Goal: Task Accomplishment & Management: Manage account settings

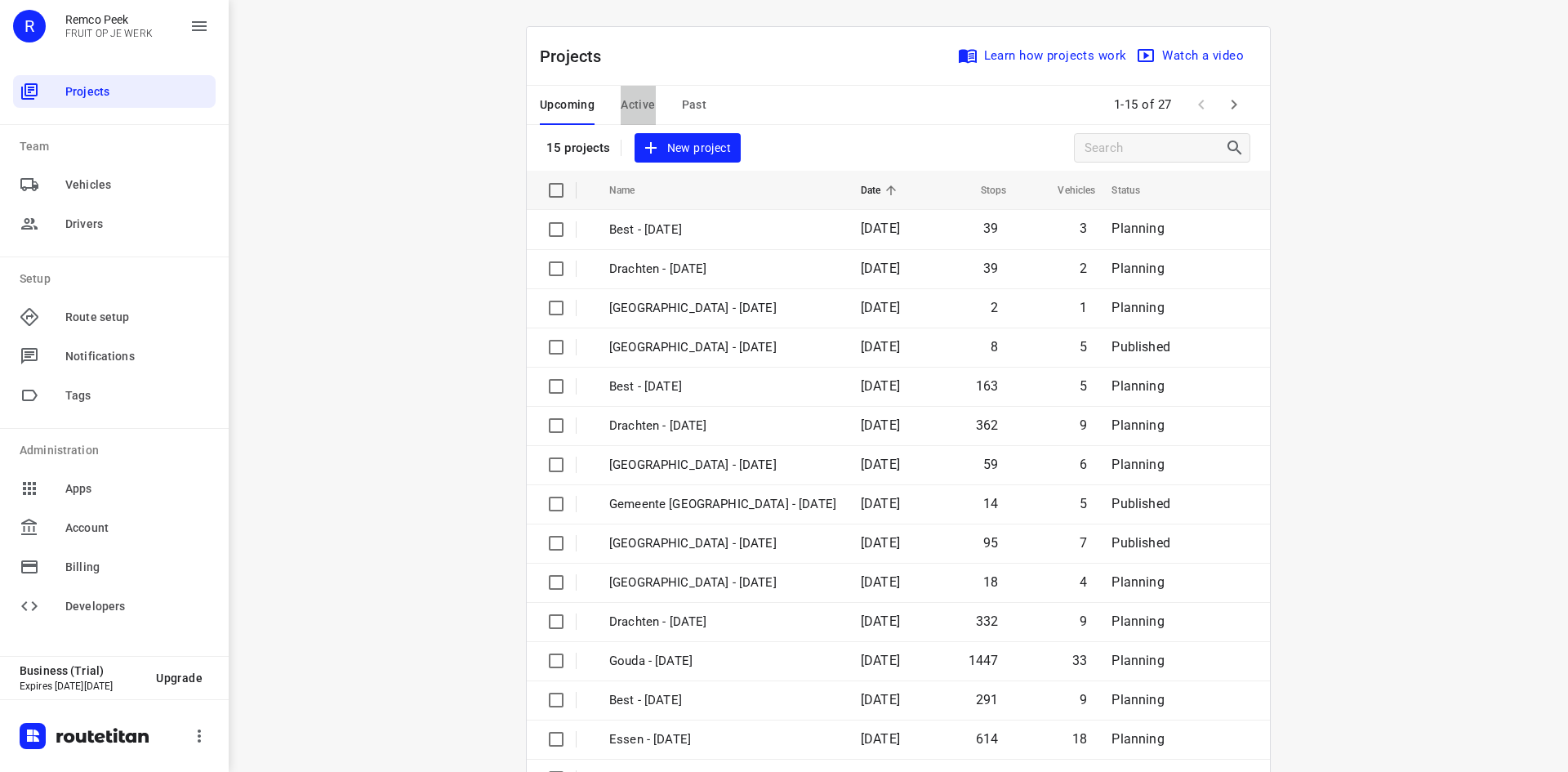
click at [631, 105] on span "Active" at bounding box center [638, 105] width 35 height 21
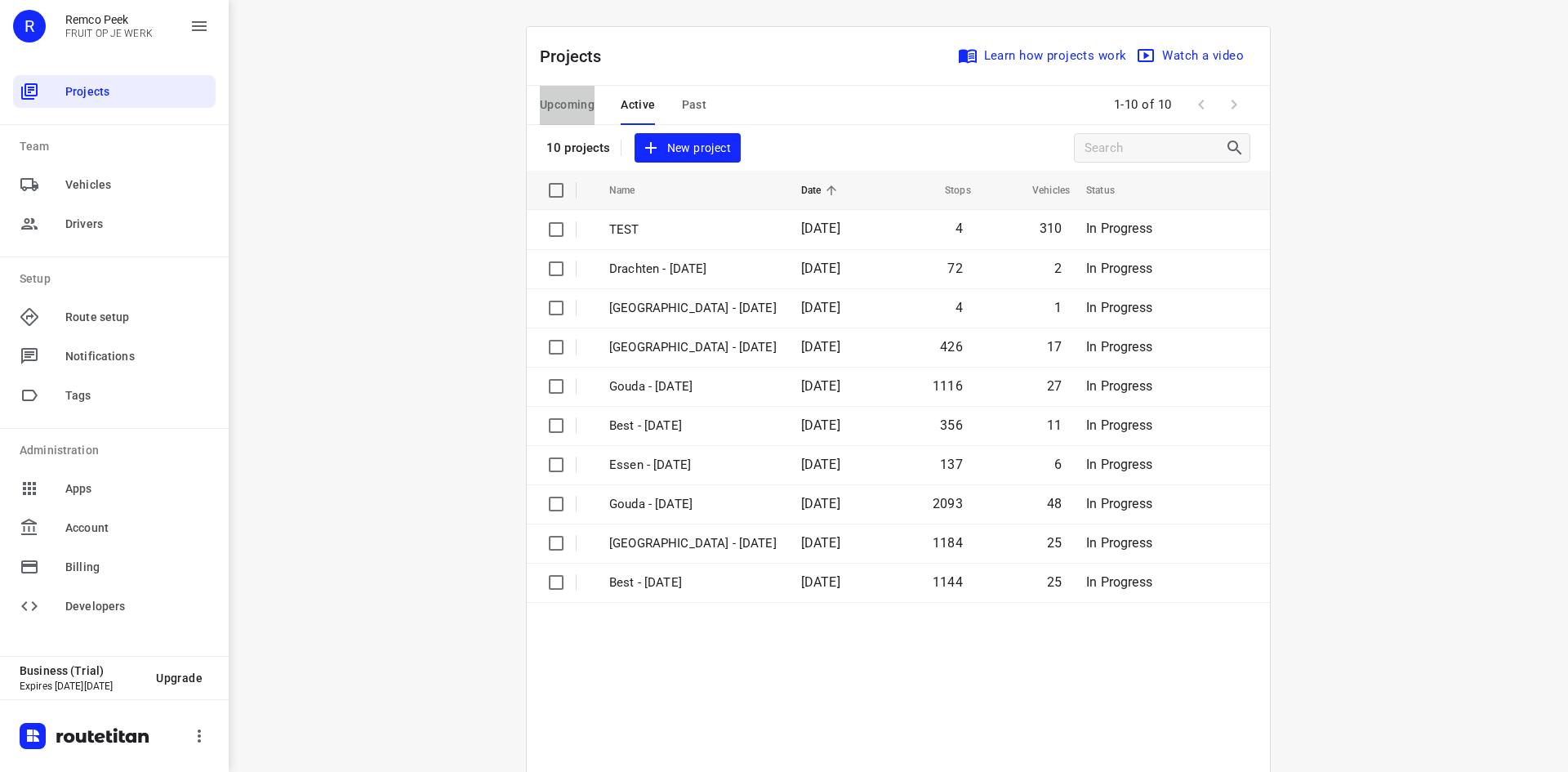
click at [549, 98] on span "Upcoming" at bounding box center [566, 105] width 54 height 21
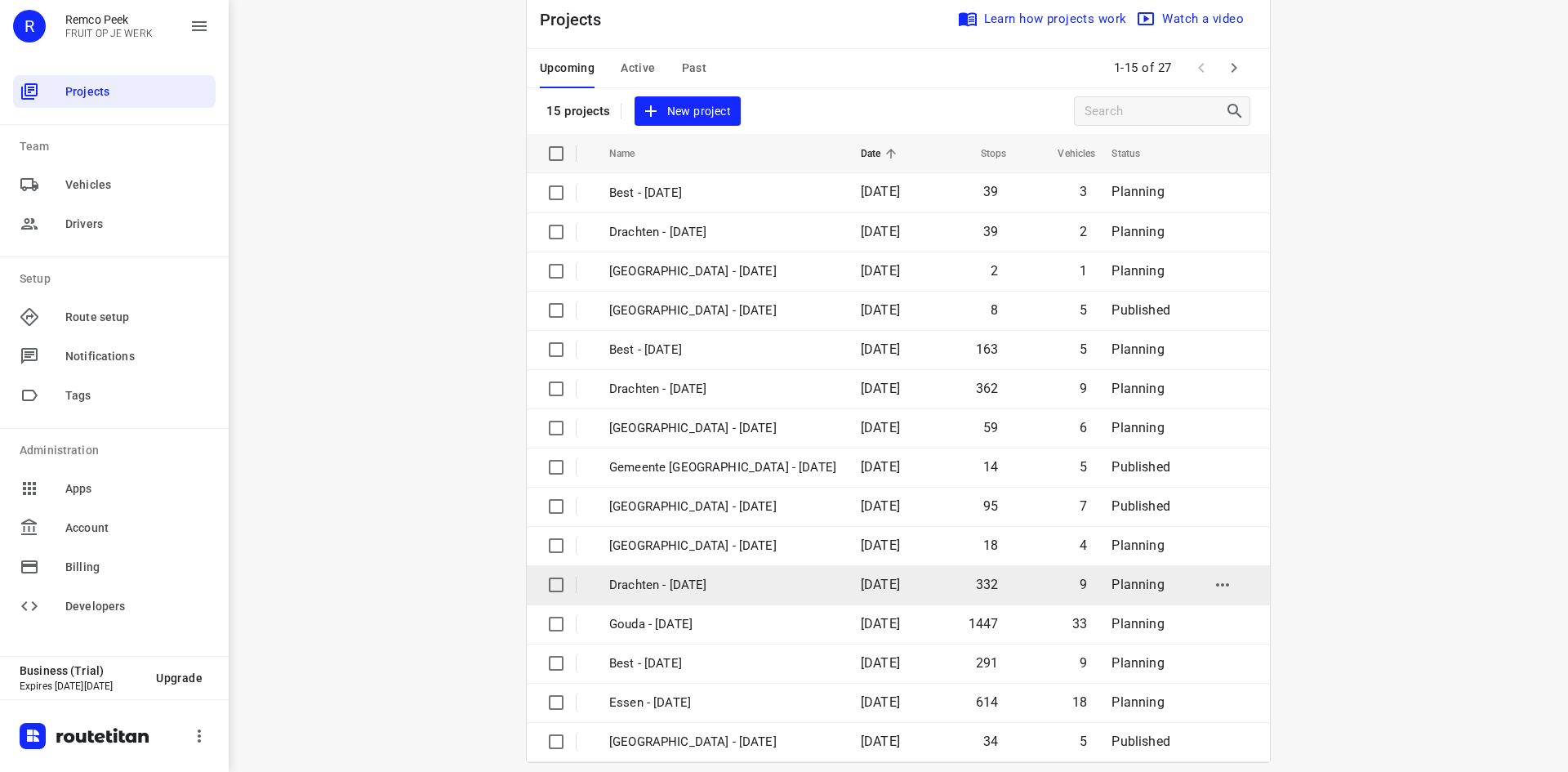
scroll to position [54, 0]
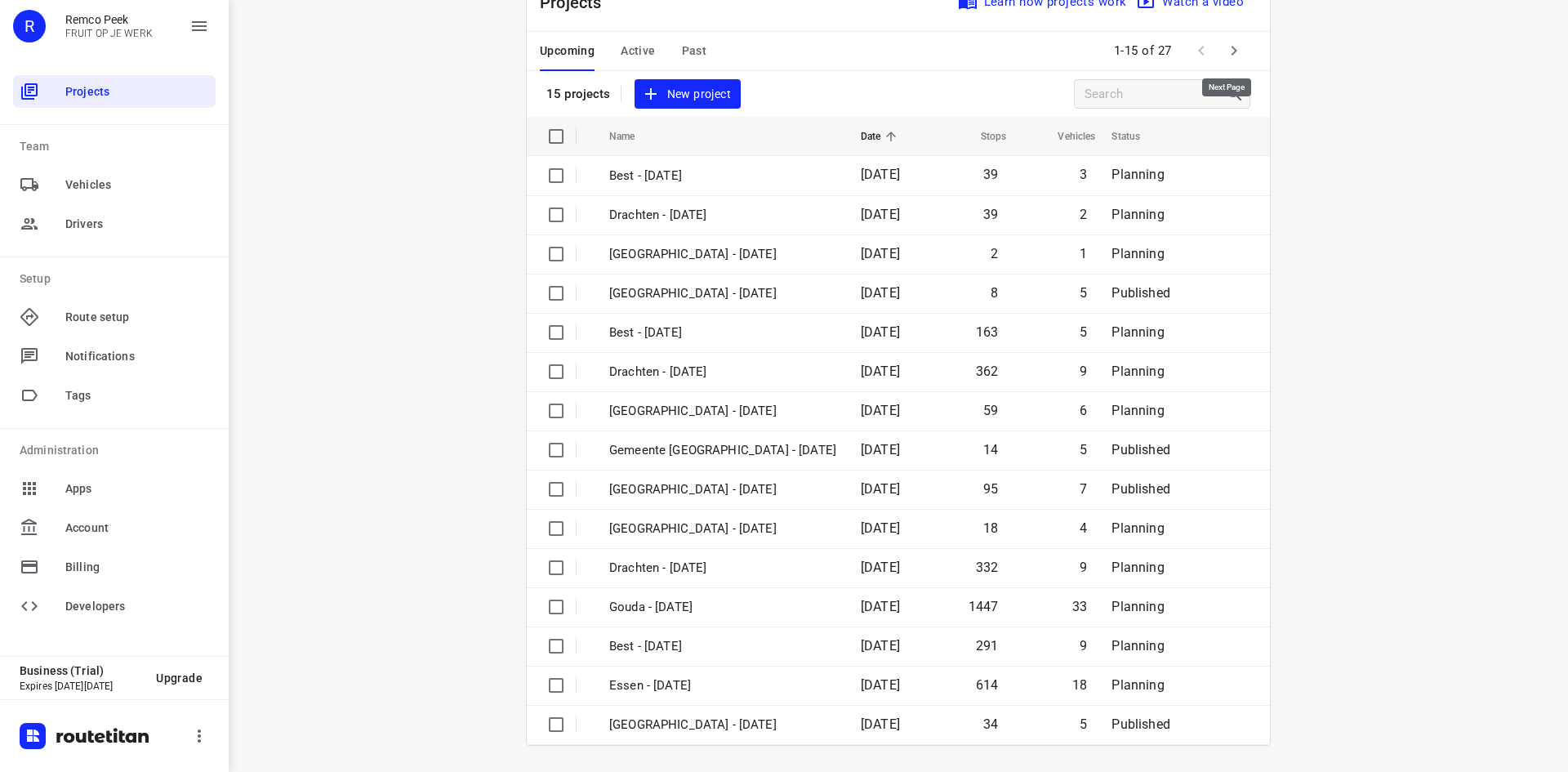
click at [1234, 52] on icon "button" at bounding box center [1234, 50] width 20 height 20
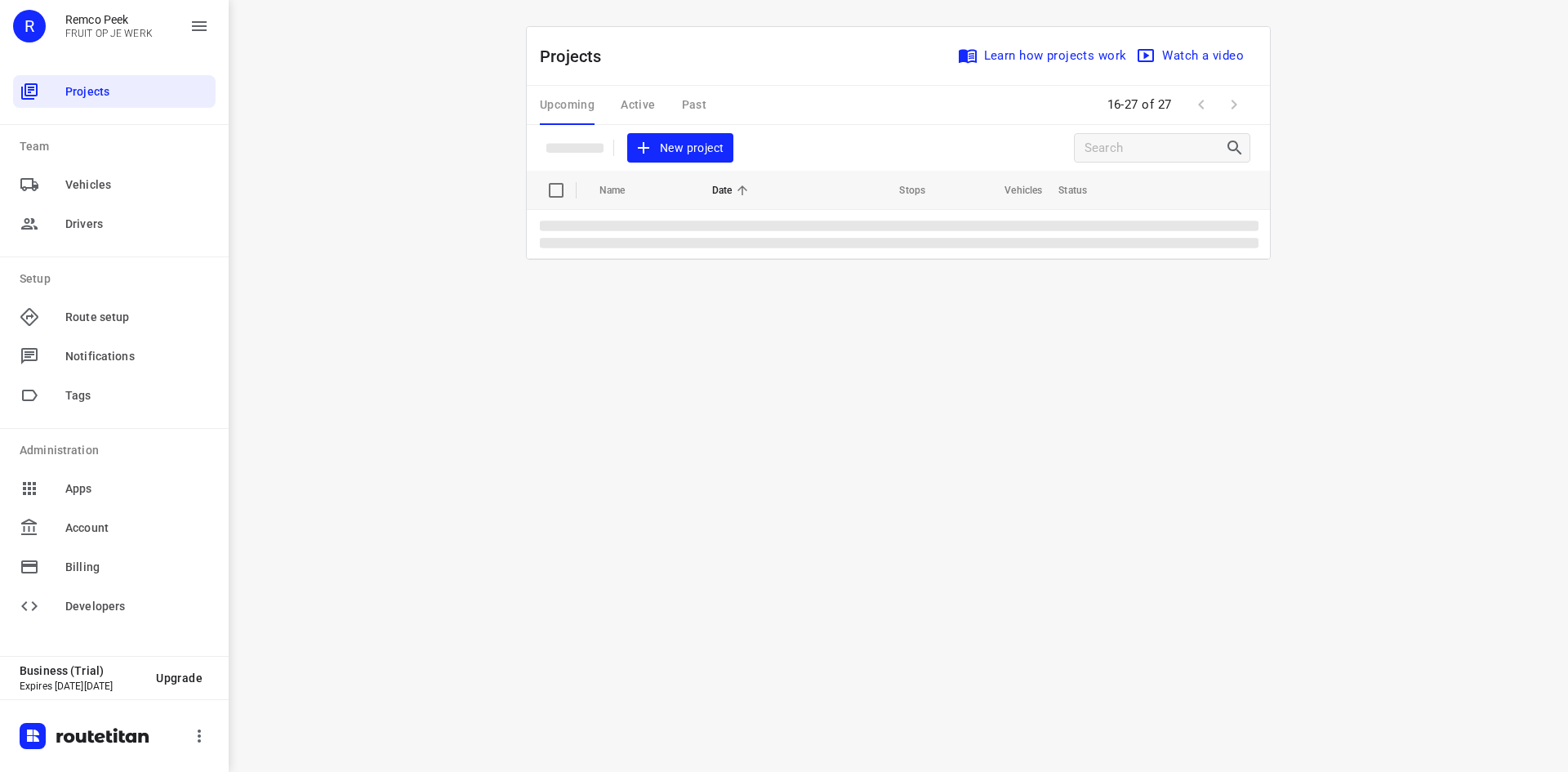
scroll to position [0, 0]
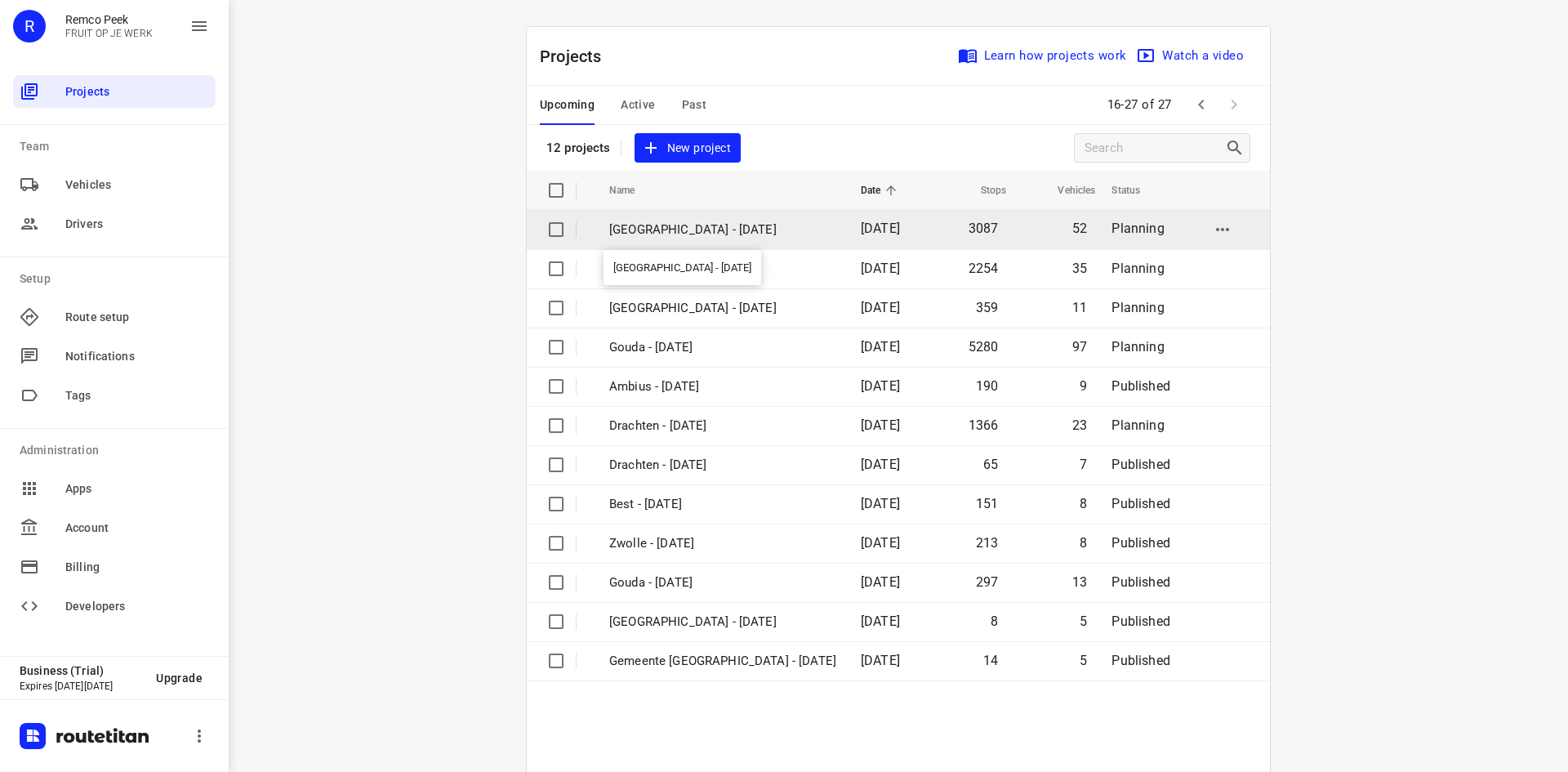
click at [650, 233] on p "[GEOGRAPHIC_DATA] - [DATE]" at bounding box center [723, 230] width 227 height 19
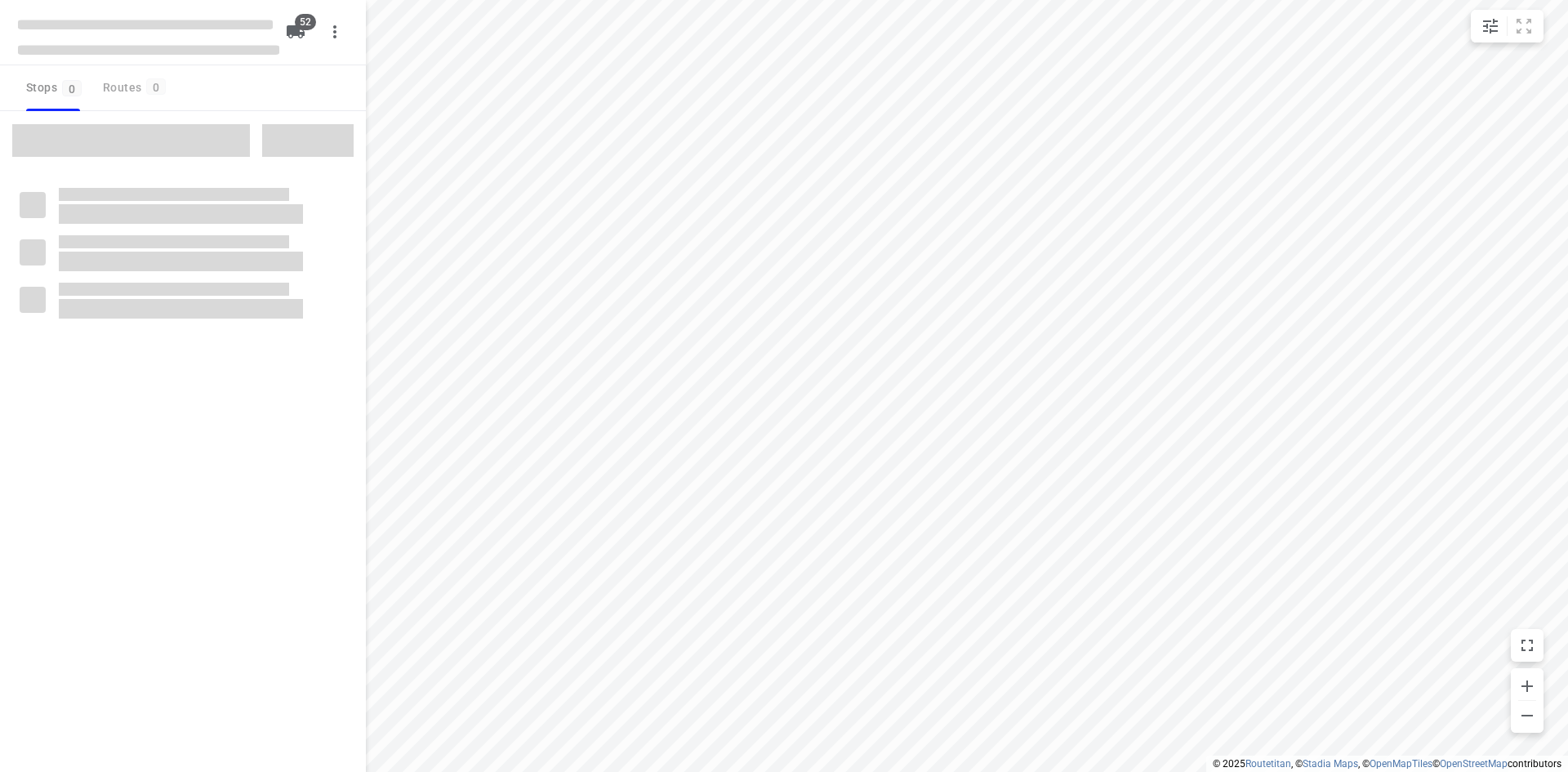
checkbox input "true"
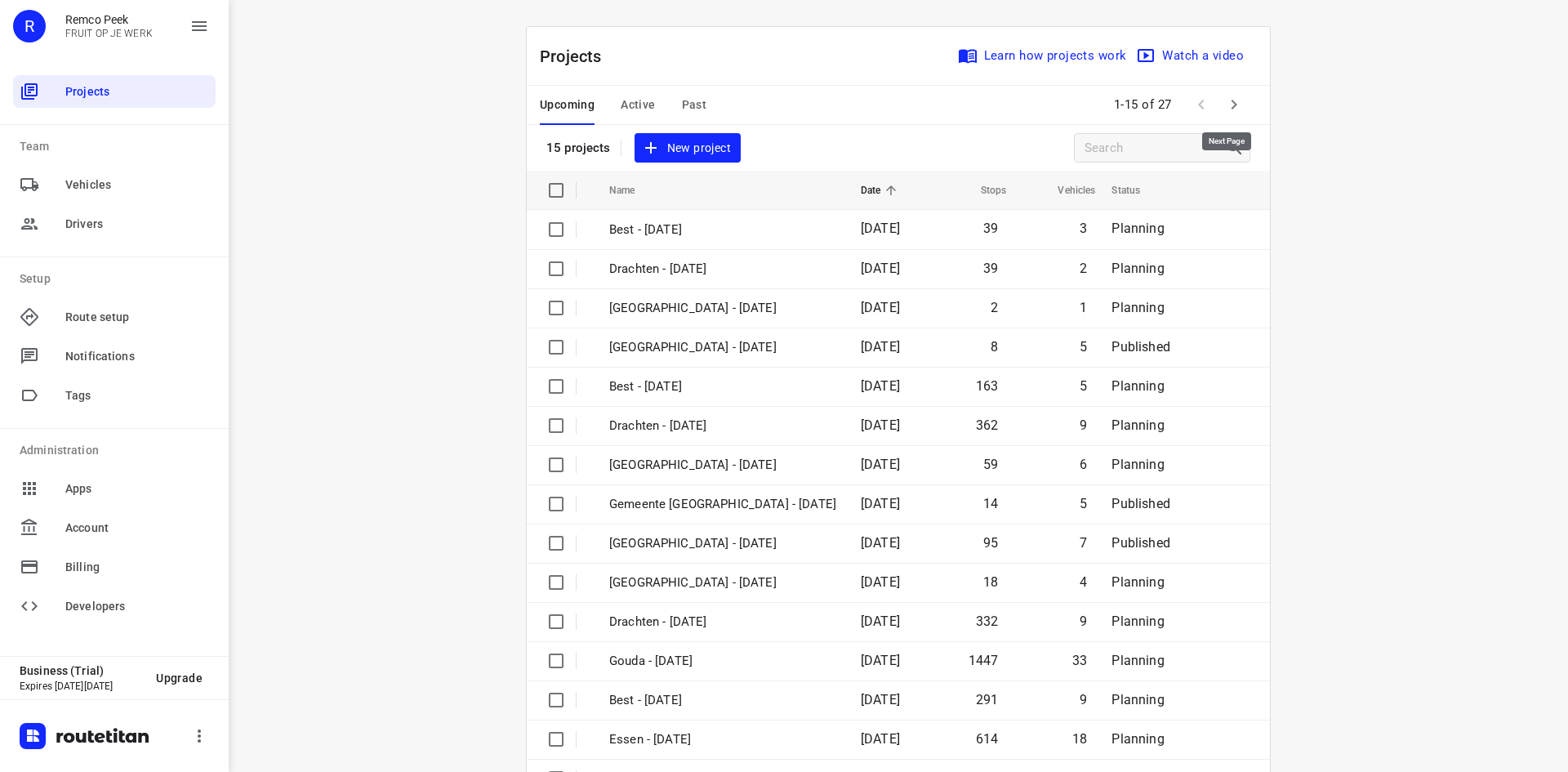
click at [1230, 101] on icon "button" at bounding box center [1234, 104] width 20 height 20
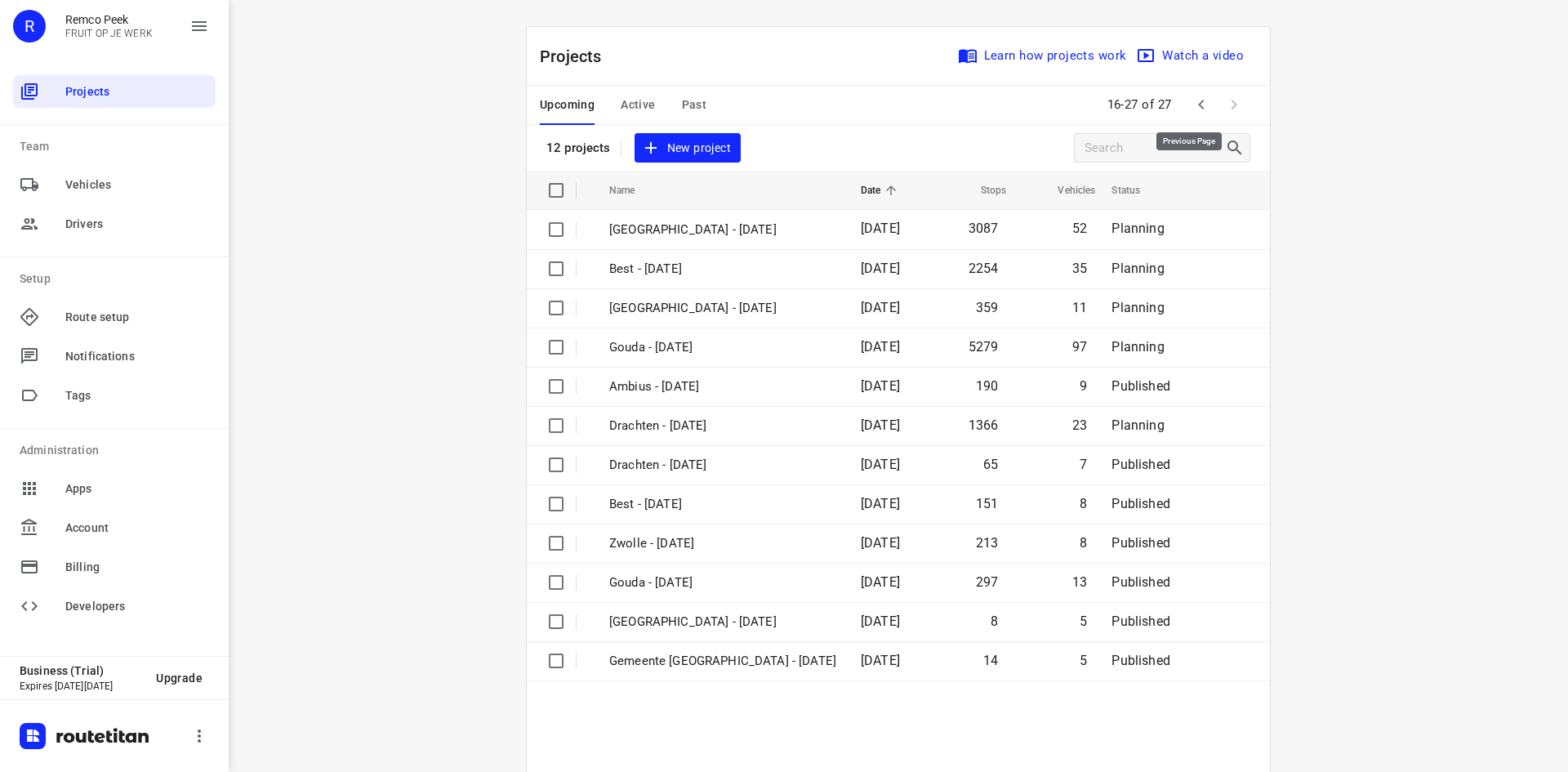
click at [1197, 95] on icon "button" at bounding box center [1201, 104] width 20 height 20
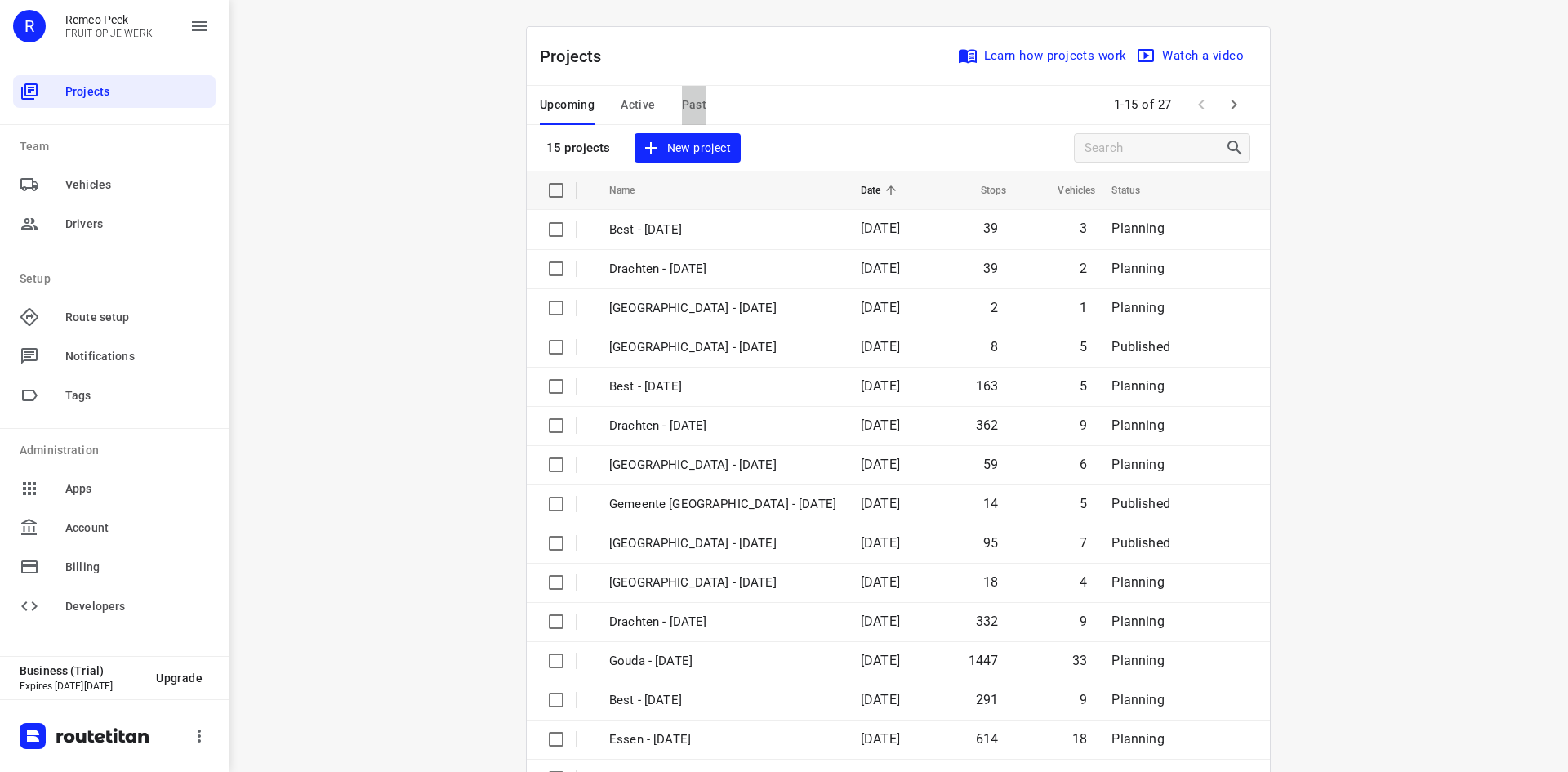
click at [682, 98] on span "Past" at bounding box center [694, 105] width 25 height 21
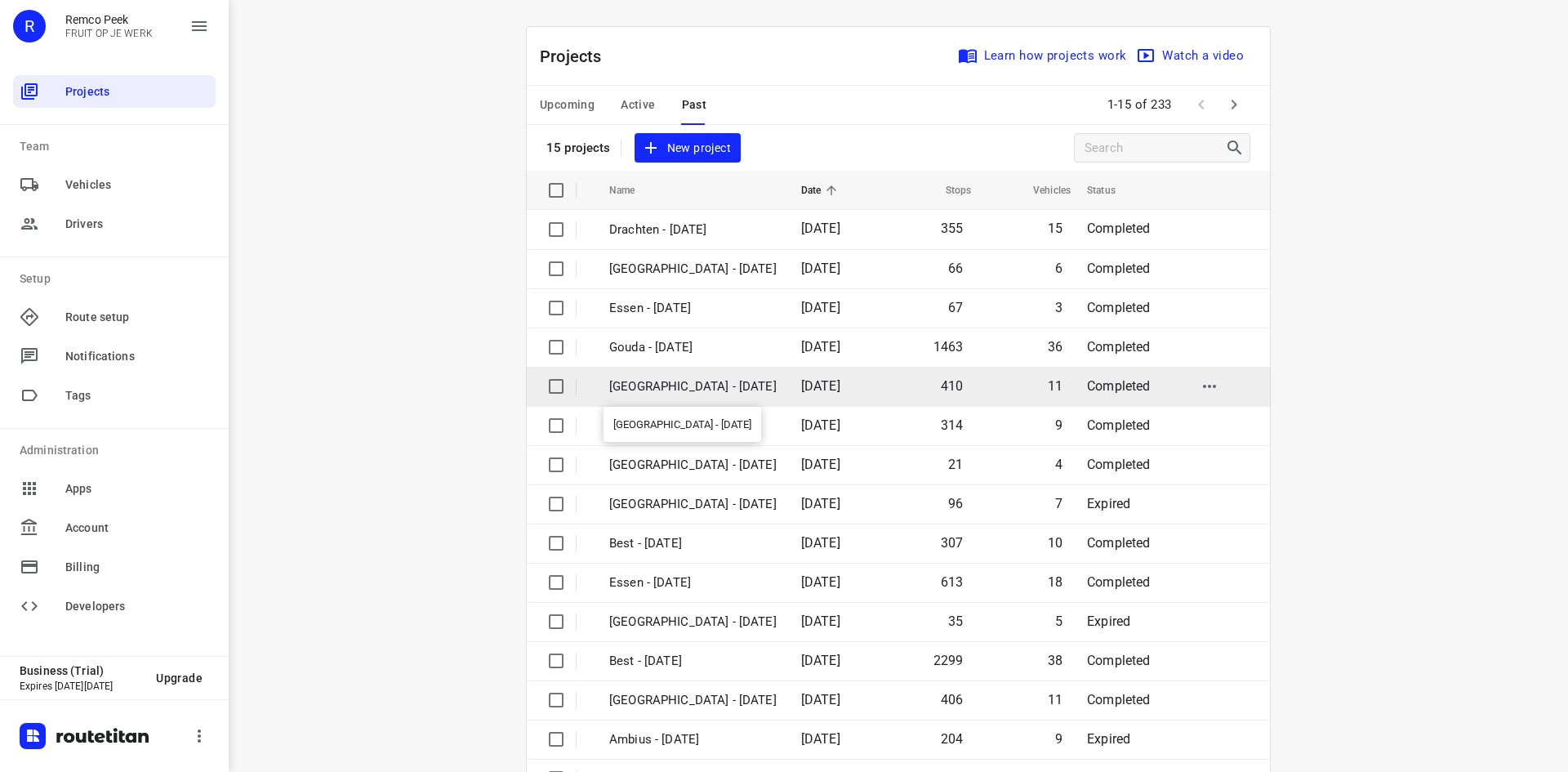
click at [638, 386] on p "[GEOGRAPHIC_DATA] - [DATE]" at bounding box center [693, 387] width 168 height 19
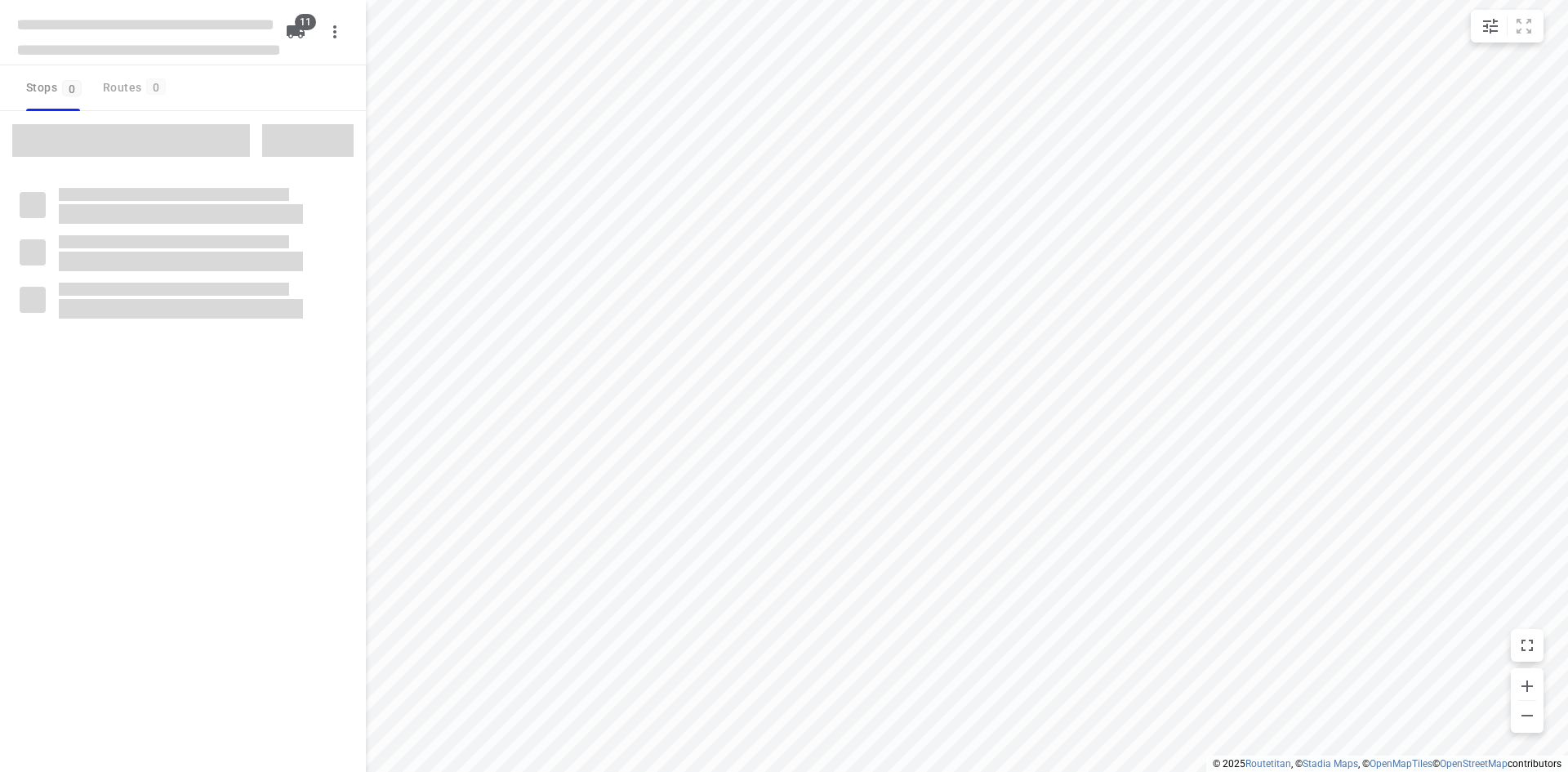
checkbox input "true"
